Goal: Information Seeking & Learning: Learn about a topic

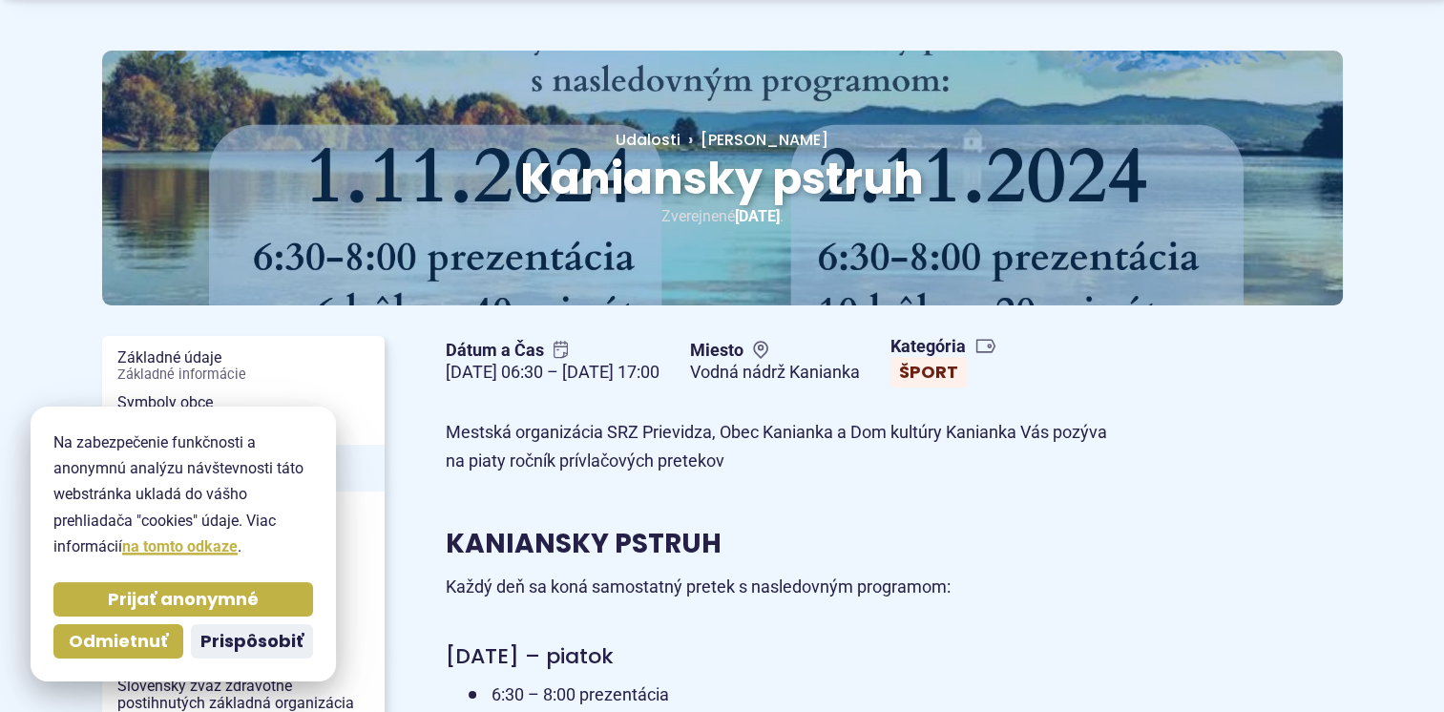
scroll to position [95, 0]
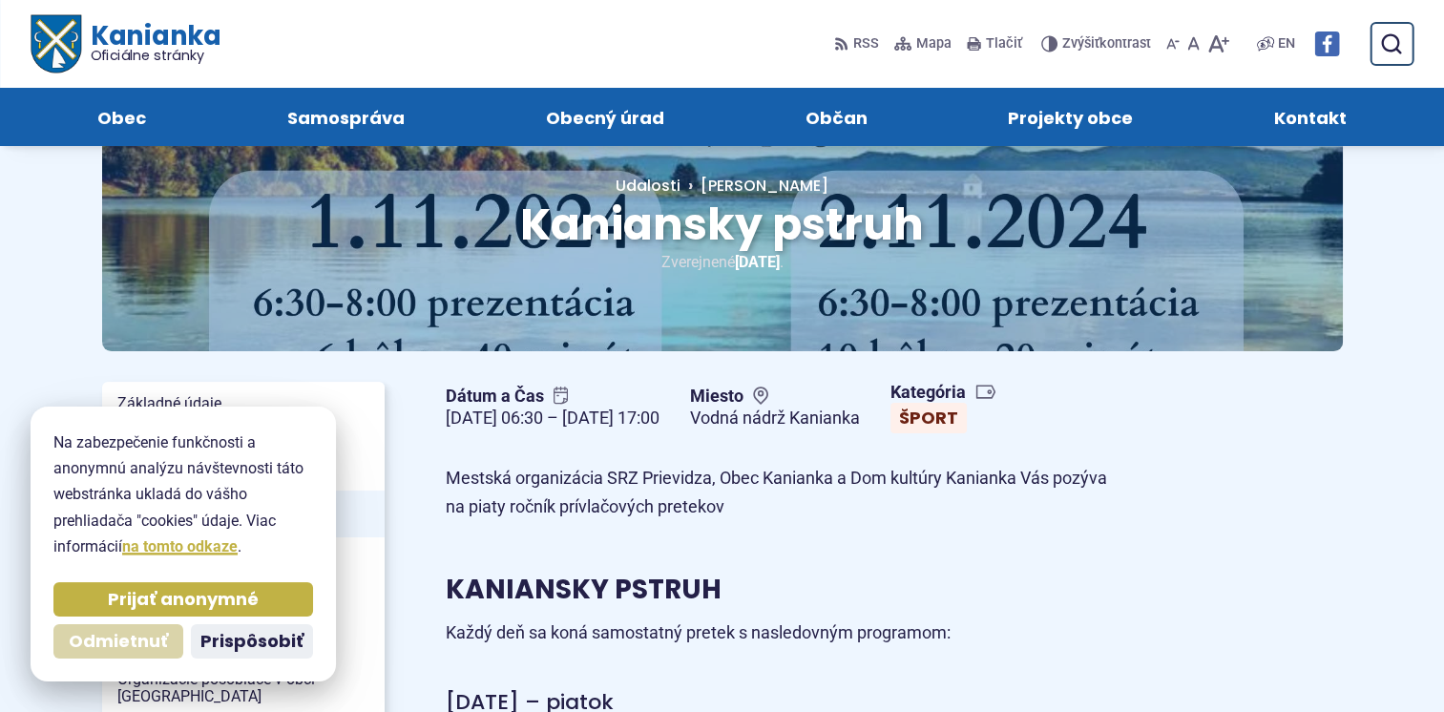
click at [108, 643] on span "Odmietnuť" at bounding box center [118, 642] width 99 height 22
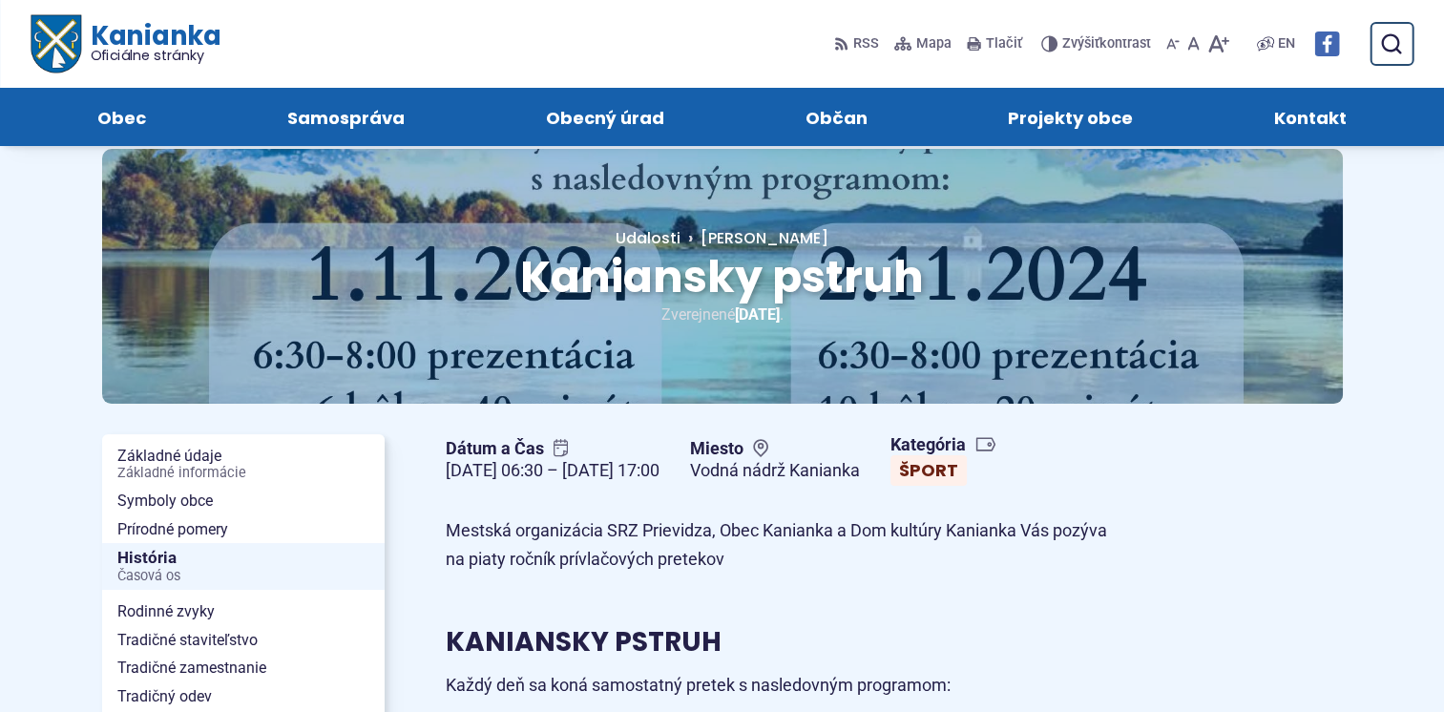
scroll to position [0, 0]
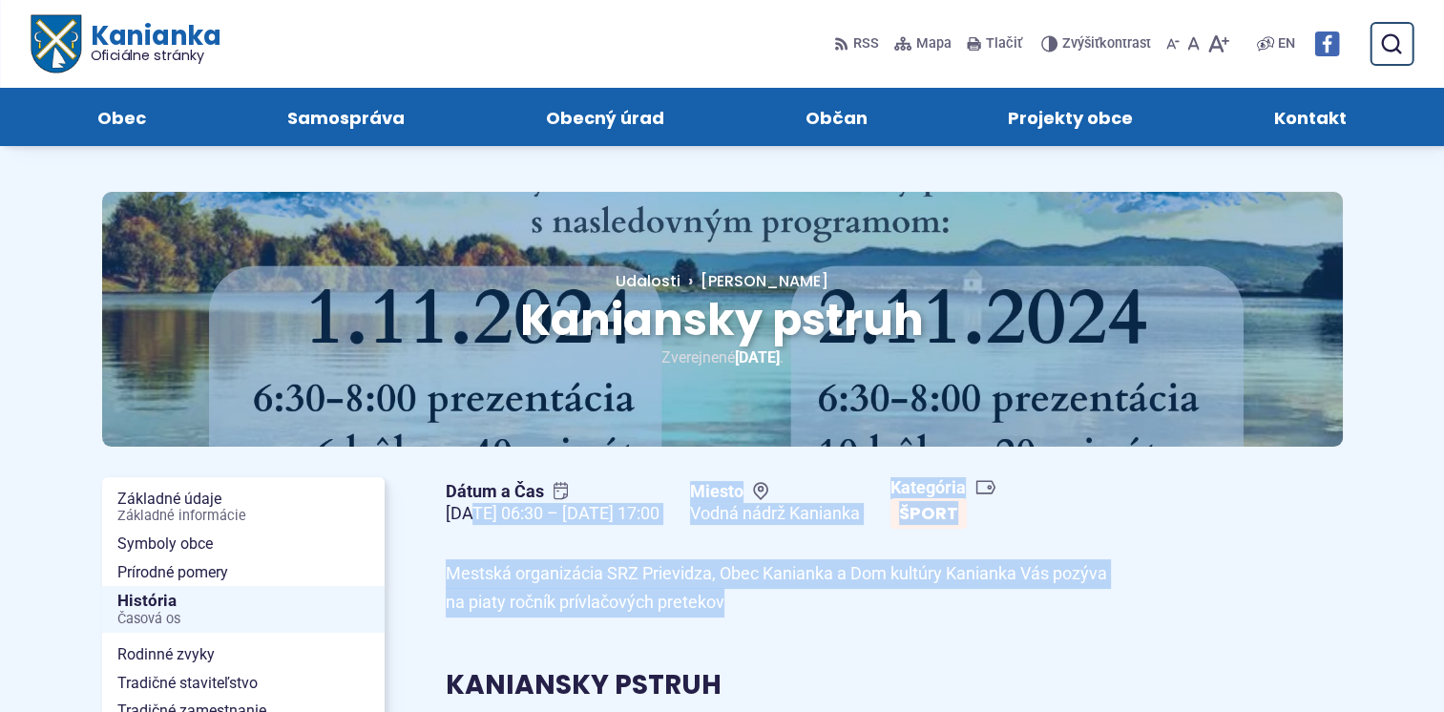
drag, startPoint x: 731, startPoint y: 605, endPoint x: 468, endPoint y: 536, distance: 272.2
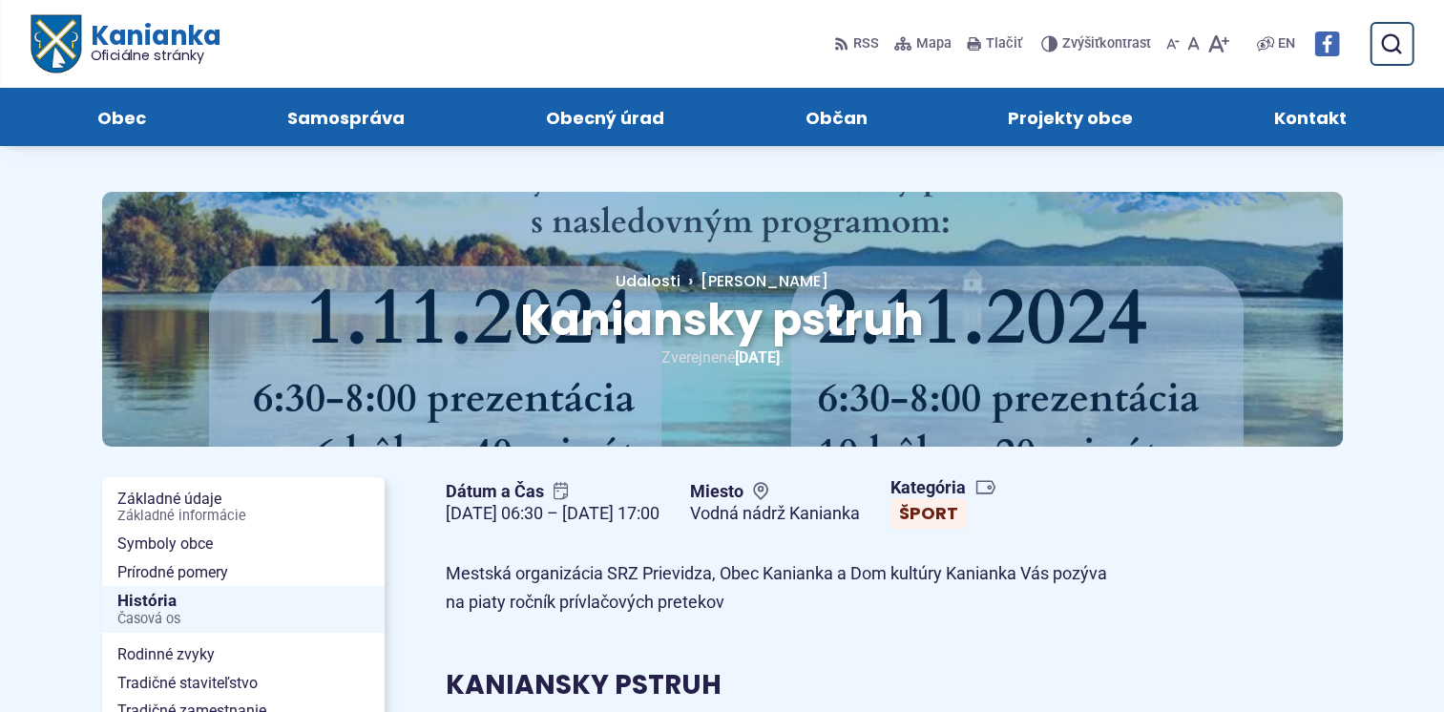
click at [737, 615] on p "Mestská organizácia SRZ Prievidza, Obec Kanianka a Dom kultúry Kanianka Vás poz…" at bounding box center [785, 588] width 678 height 58
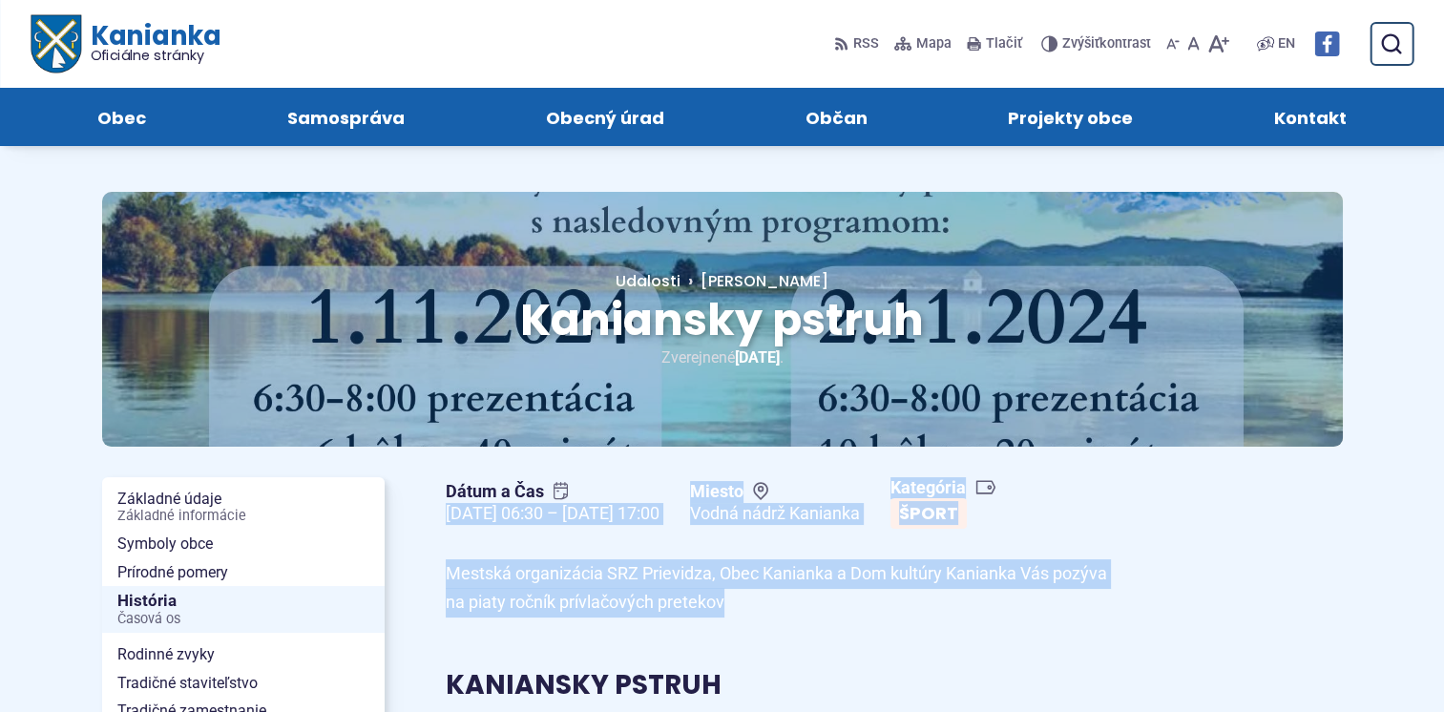
drag, startPoint x: 762, startPoint y: 605, endPoint x: 434, endPoint y: 511, distance: 341.6
click at [867, 604] on p "Mestská organizácia SRZ Prievidza, Obec Kanianka a Dom kultúry Kanianka Vás poz…" at bounding box center [785, 588] width 678 height 58
drag, startPoint x: 732, startPoint y: 608, endPoint x: 435, endPoint y: 509, distance: 312.9
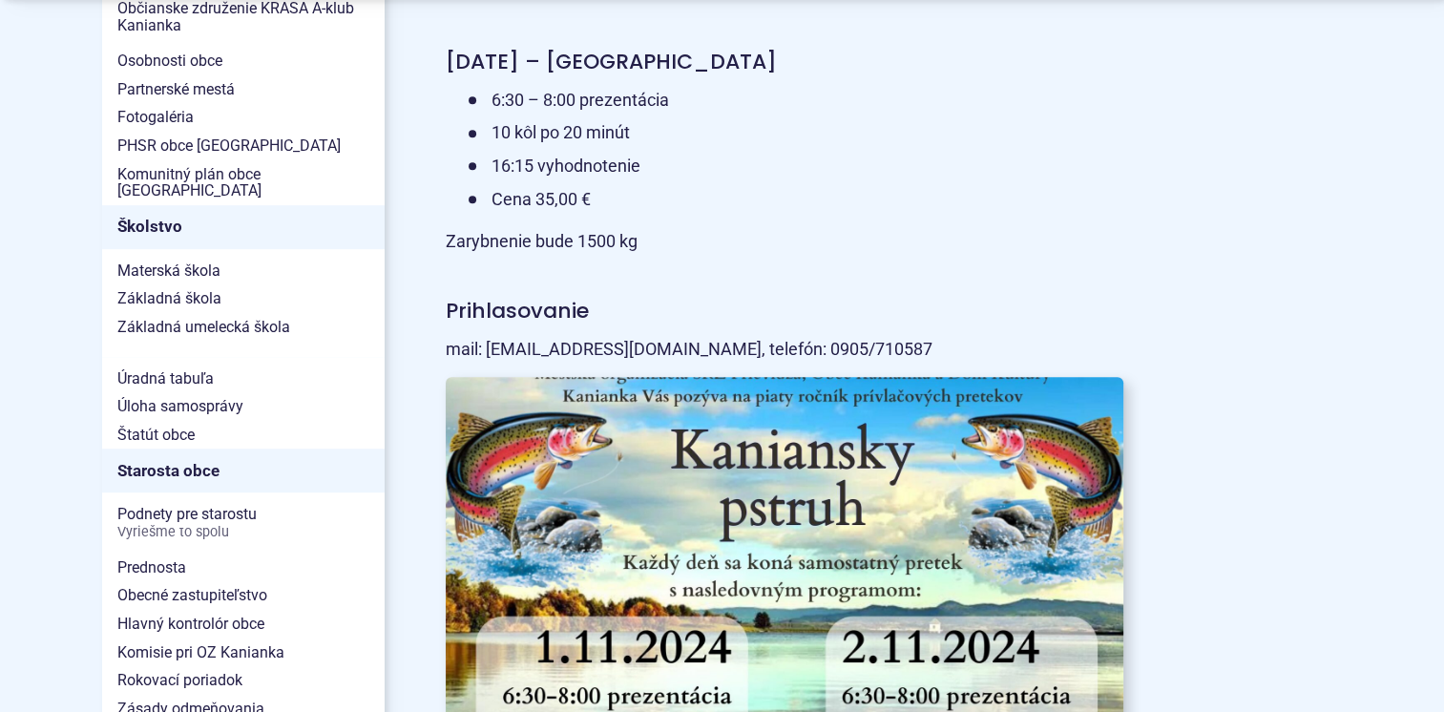
scroll to position [954, 0]
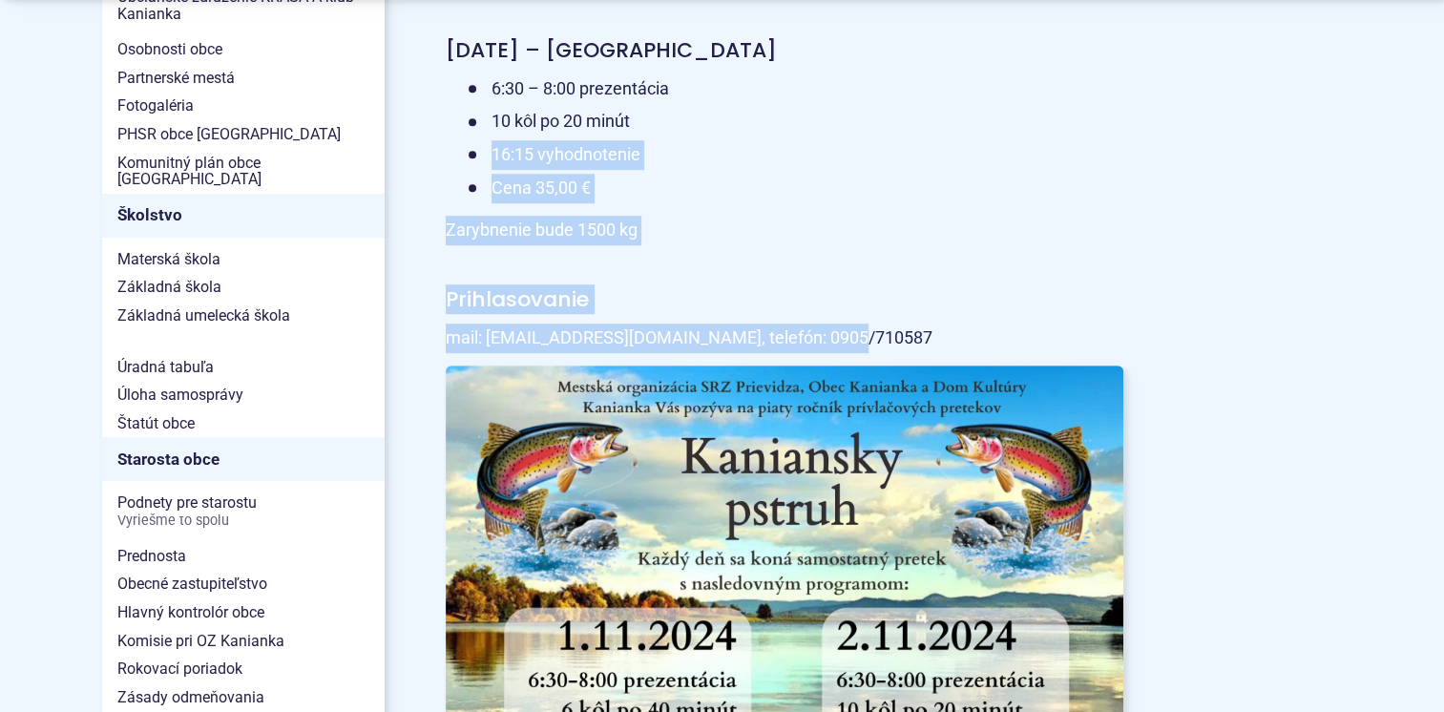
drag, startPoint x: 860, startPoint y: 337, endPoint x: 449, endPoint y: 150, distance: 451.8
click at [449, 150] on article "Dátum a Čas [DATE] 06:30 – [DATE] 17:00 Miesto Vodná nádrž [GEOGRAPHIC_DATA] Ka…" at bounding box center [894, 324] width 958 height 1618
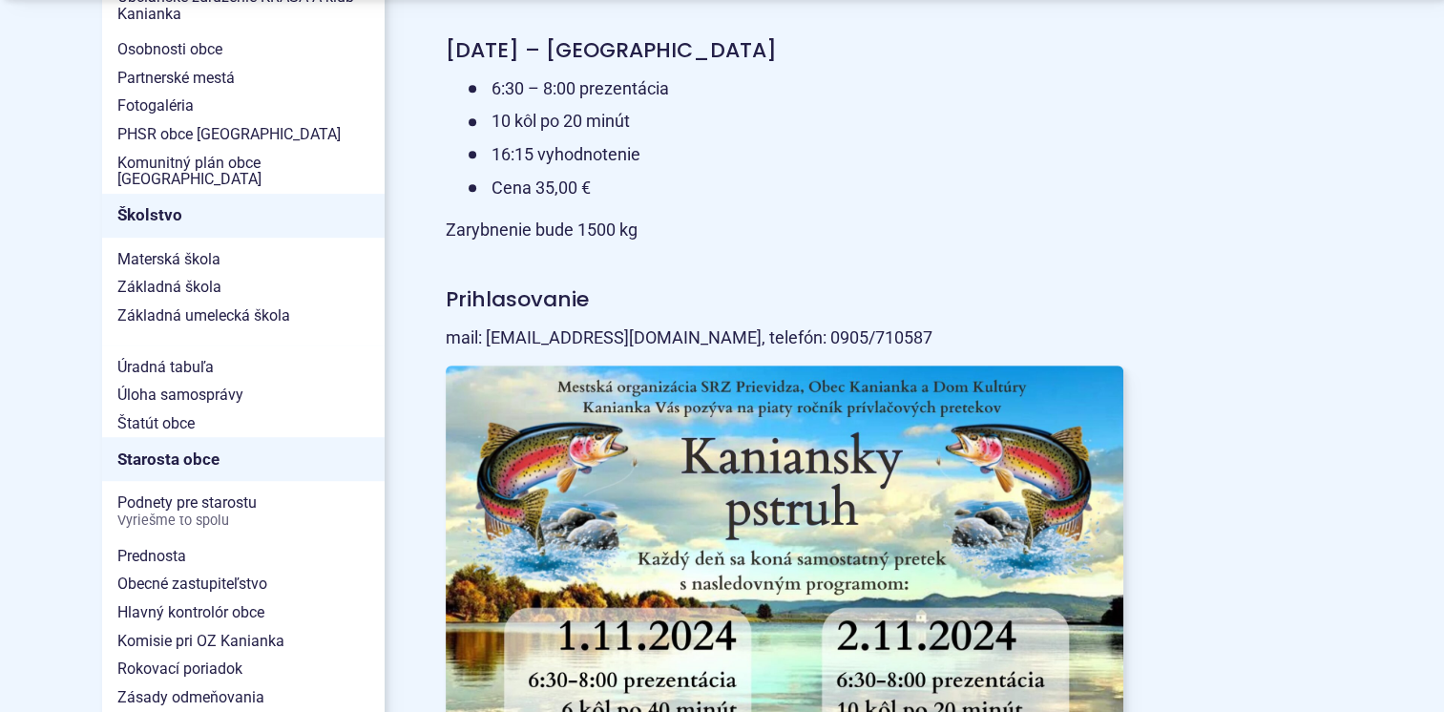
click at [749, 115] on li "10 kôl po 20 minút" at bounding box center [796, 122] width 655 height 30
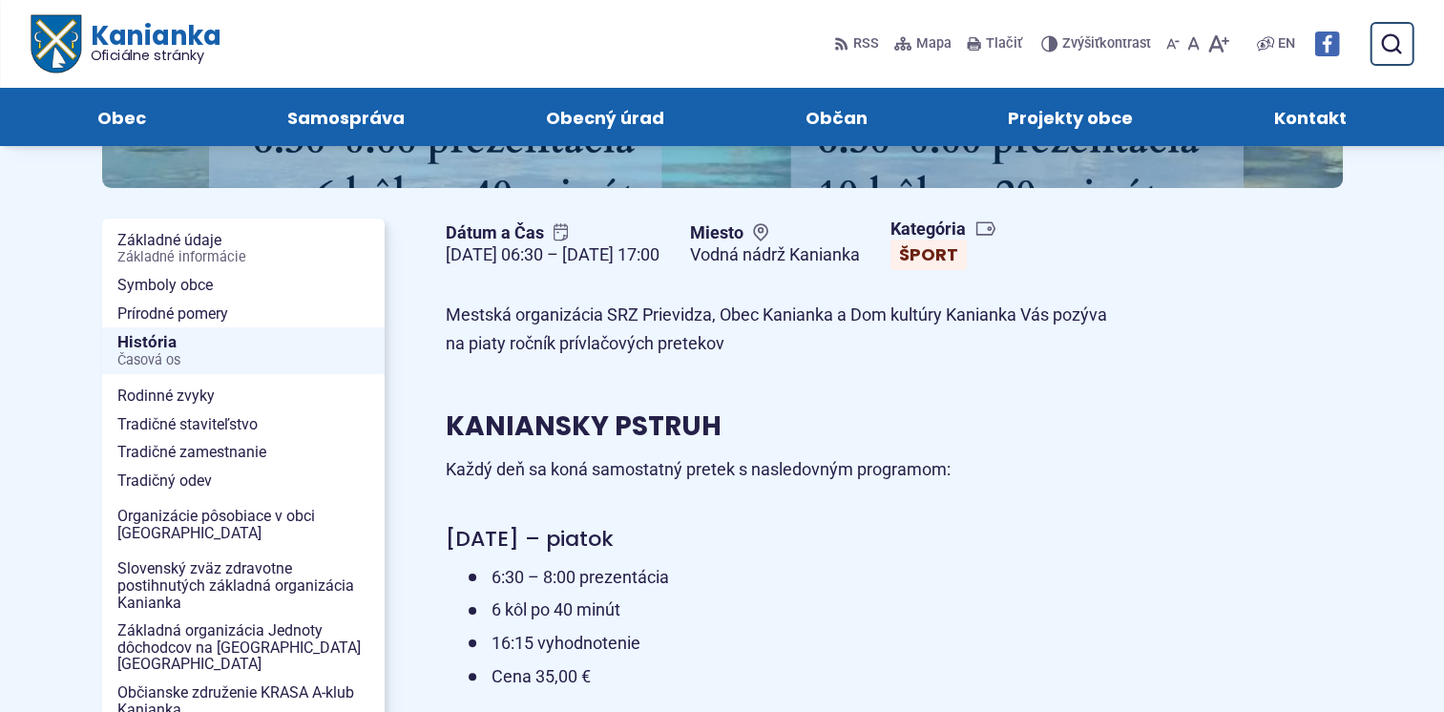
scroll to position [0, 0]
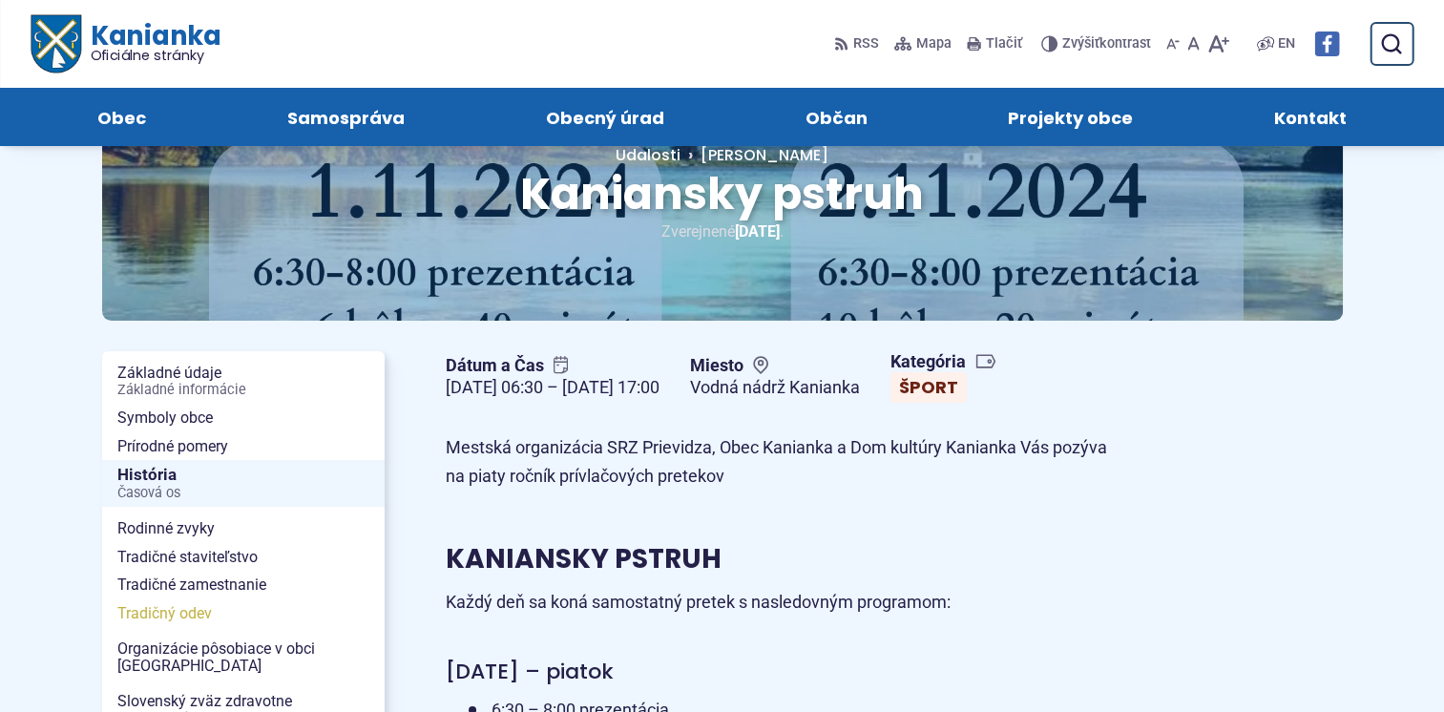
scroll to position [95, 0]
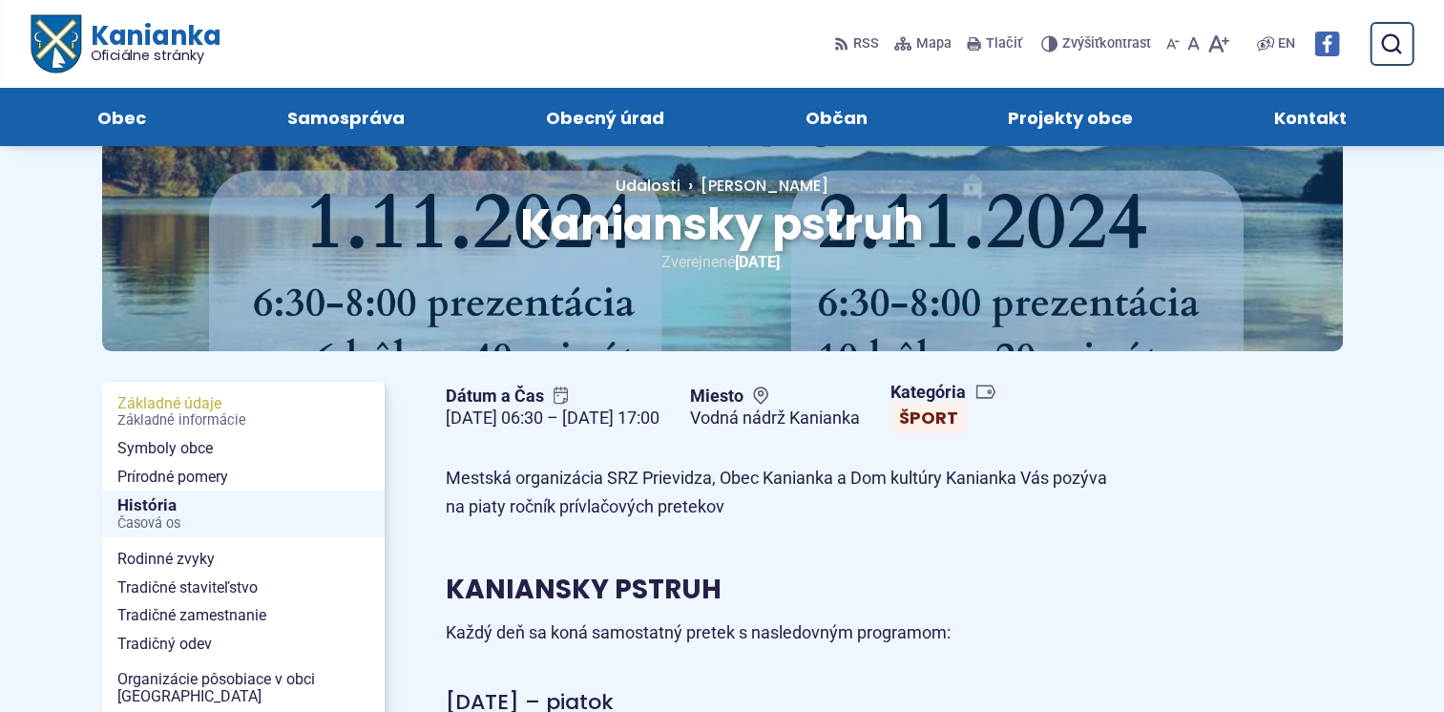
click at [178, 401] on span "Základné údaje Základné informácie" at bounding box center [243, 411] width 252 height 45
